Goal: Navigation & Orientation: Find specific page/section

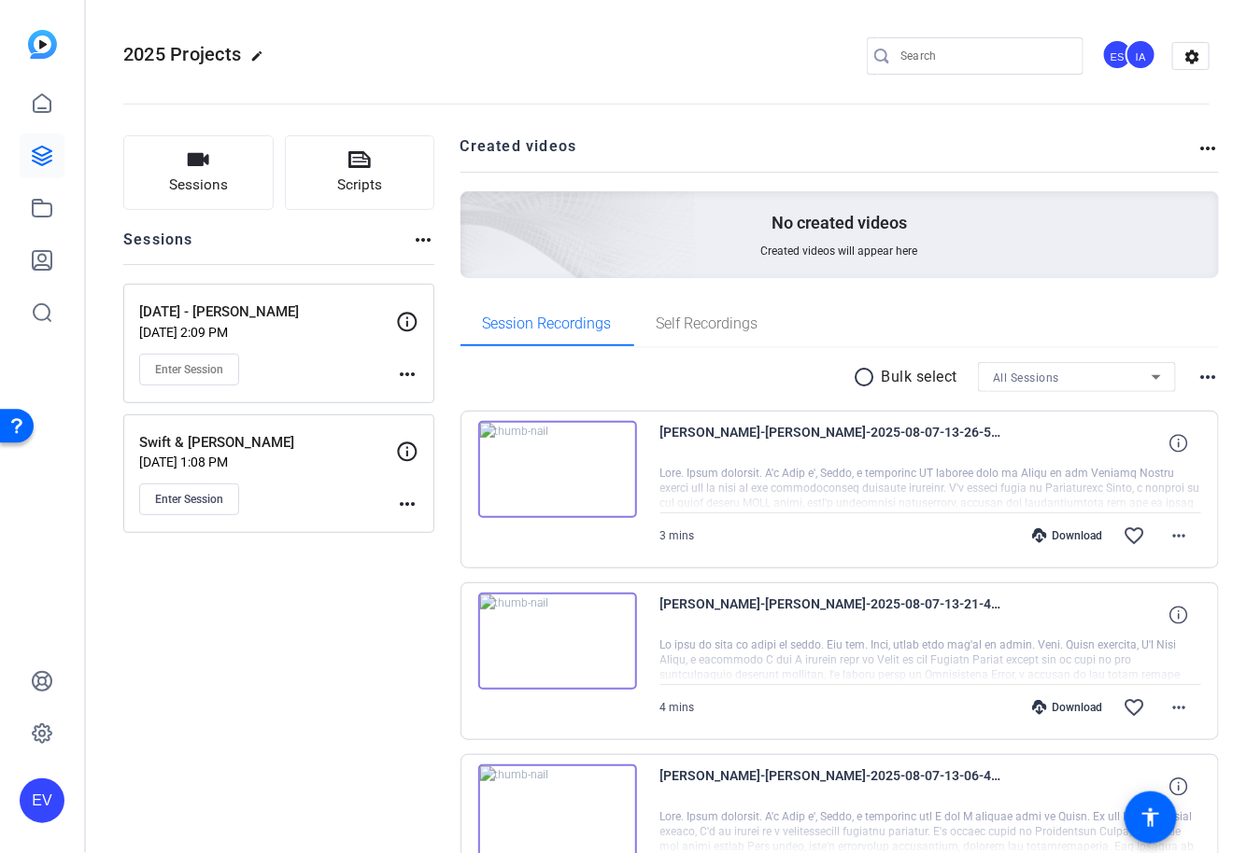
click at [716, 55] on div "2025 Projects edit ES IA settings" at bounding box center [666, 56] width 1086 height 28
click at [43, 169] on link at bounding box center [42, 156] width 45 height 45
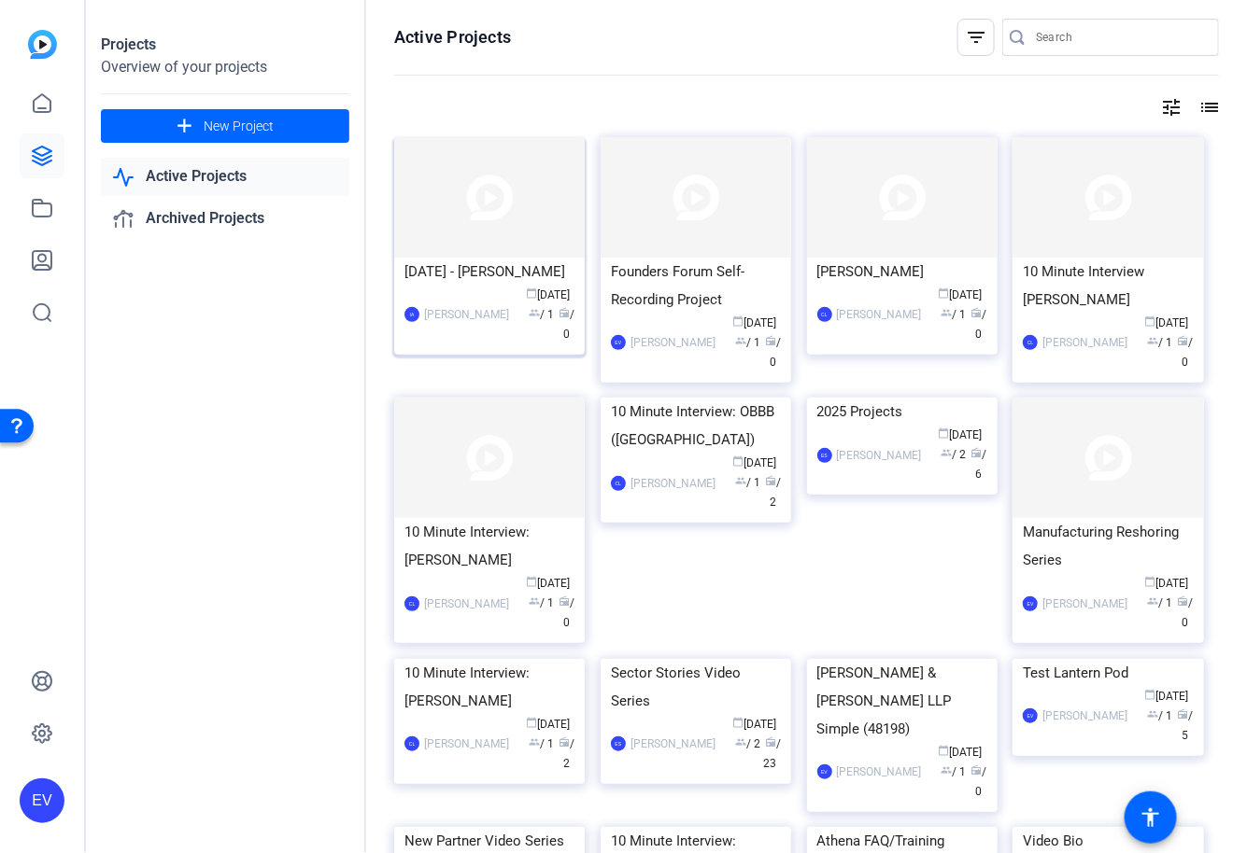
click at [472, 324] on div "[PERSON_NAME]" at bounding box center [466, 314] width 85 height 19
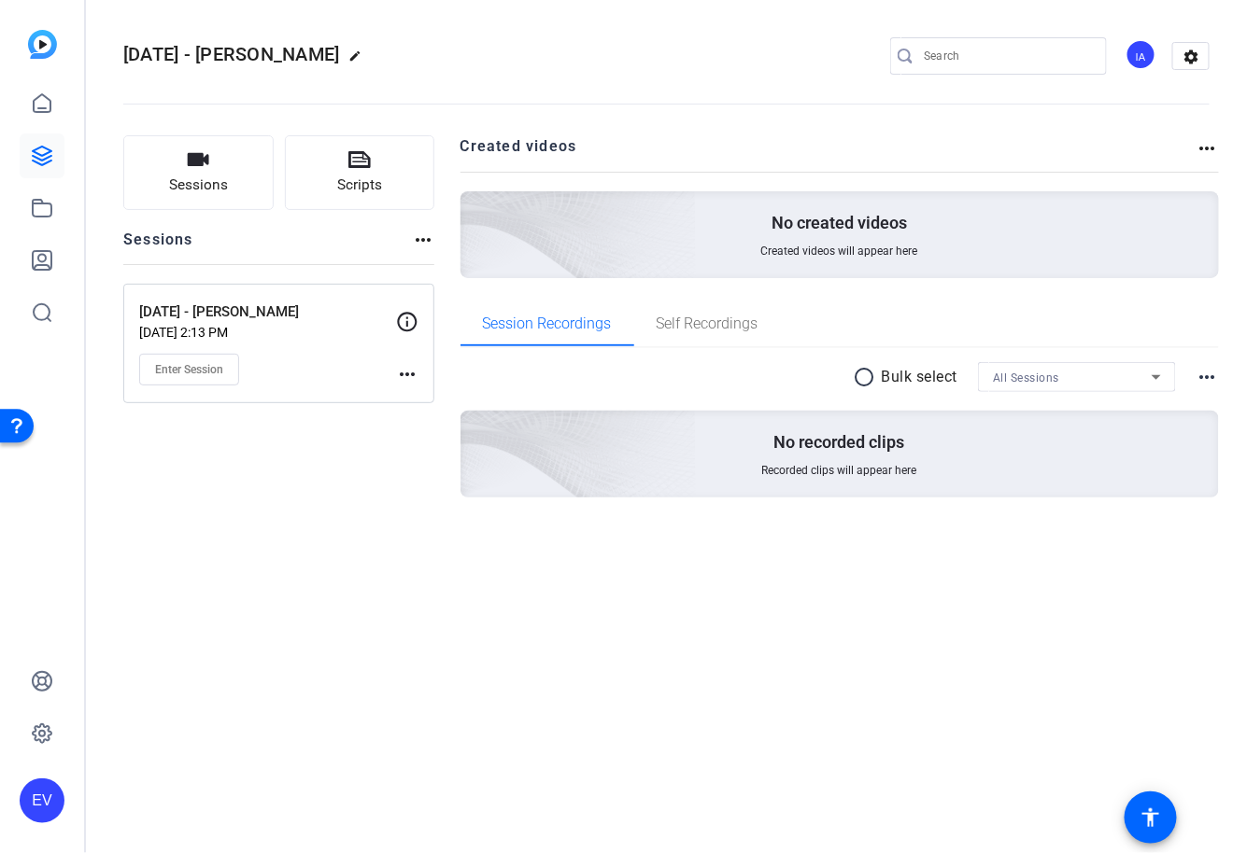
click at [442, 268] on div "Sessions Scripts Sessions more_horiz [DATE] - [PERSON_NAME] [DATE] 2:13 PM Ente…" at bounding box center [666, 346] width 1161 height 469
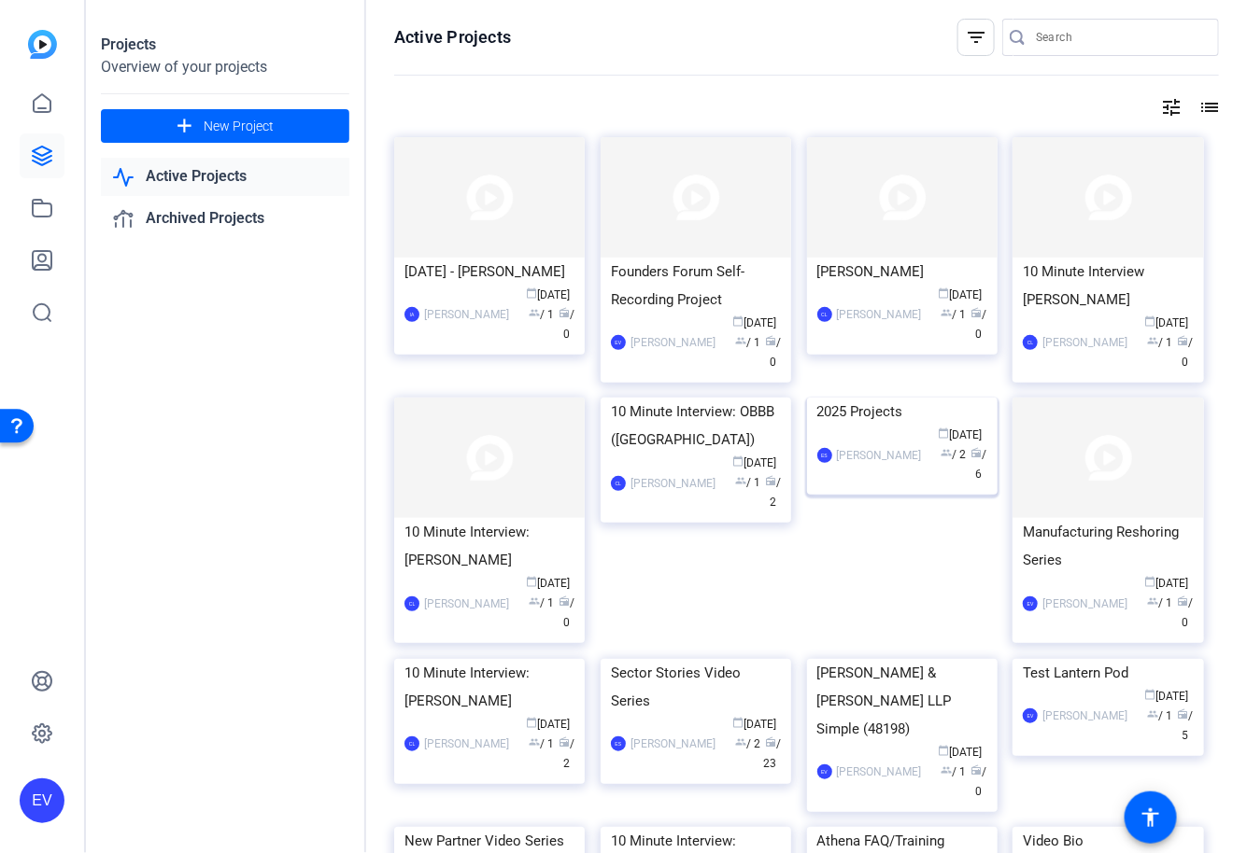
click at [920, 398] on img at bounding box center [902, 398] width 190 height 0
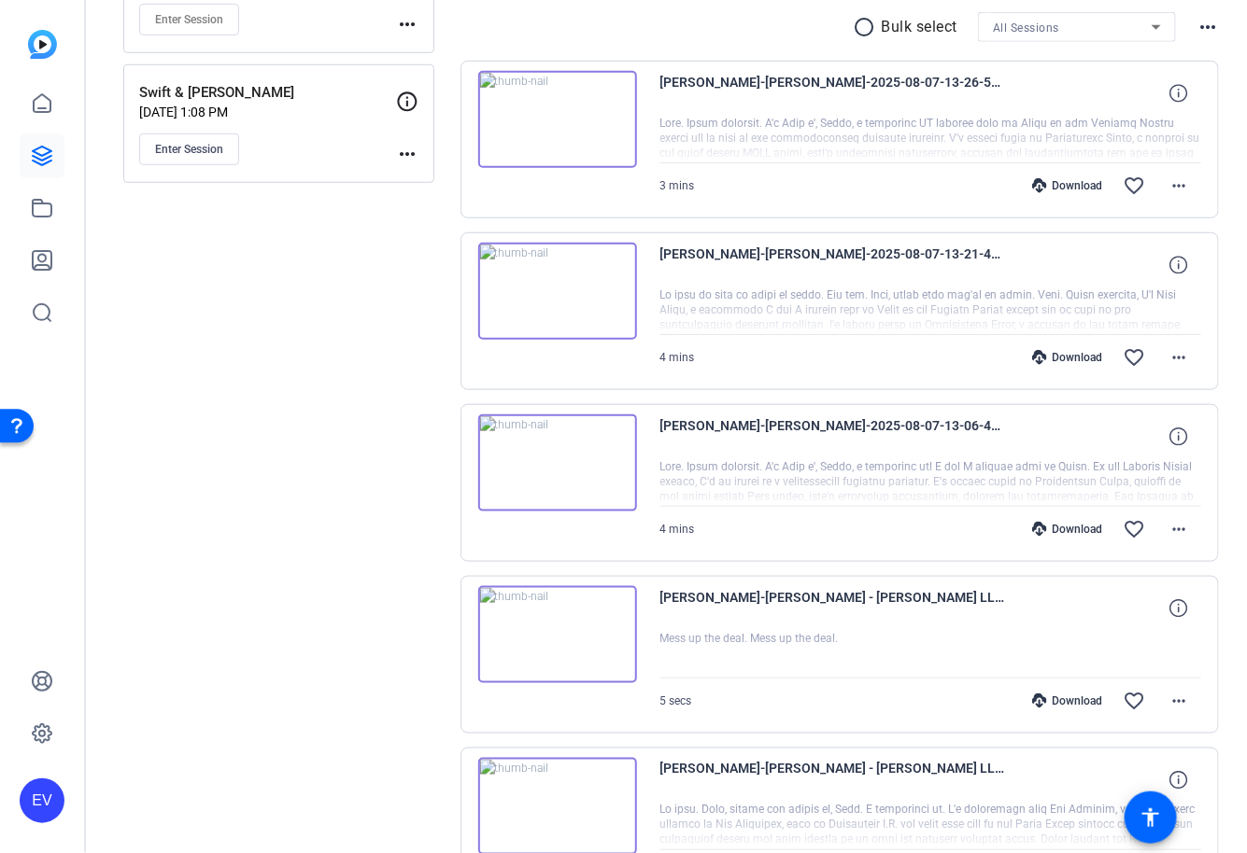
scroll to position [397, 0]
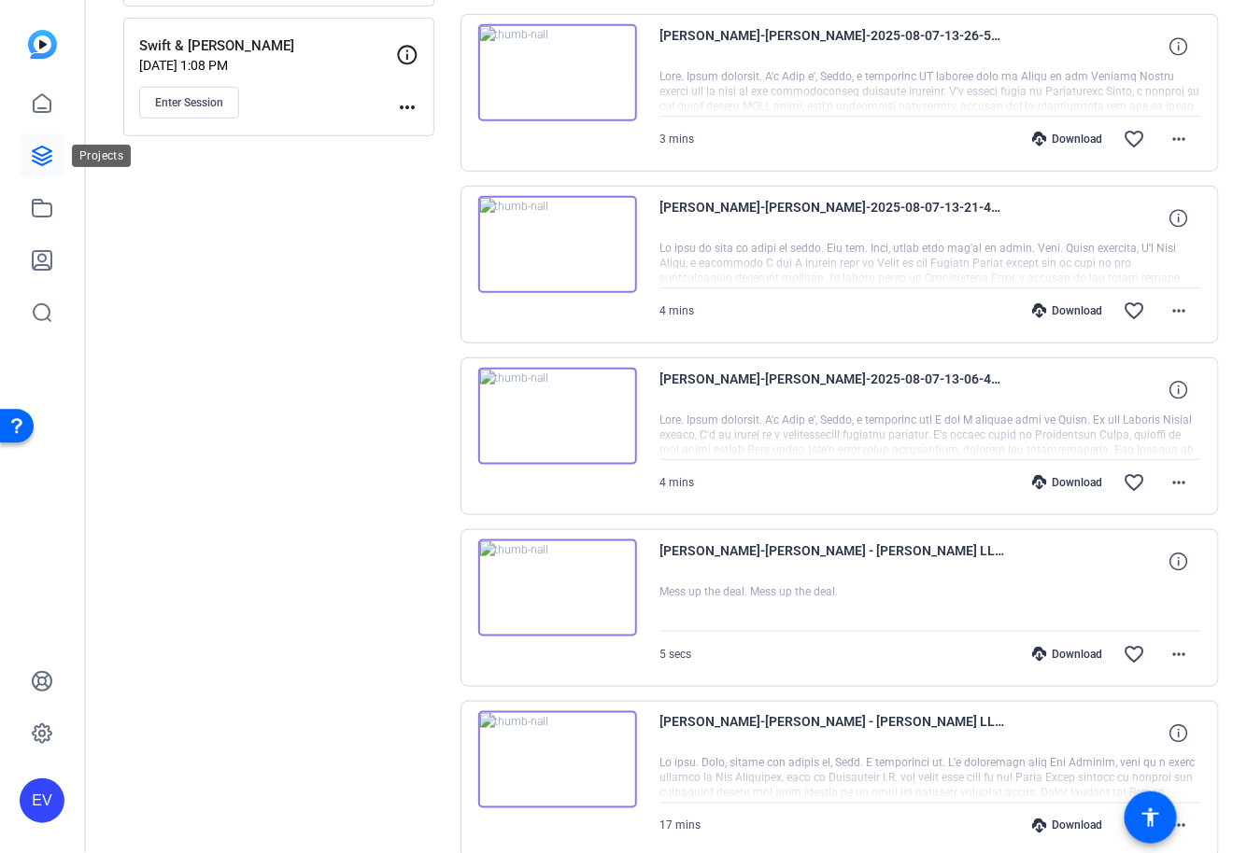
click at [49, 162] on icon at bounding box center [42, 156] width 22 height 22
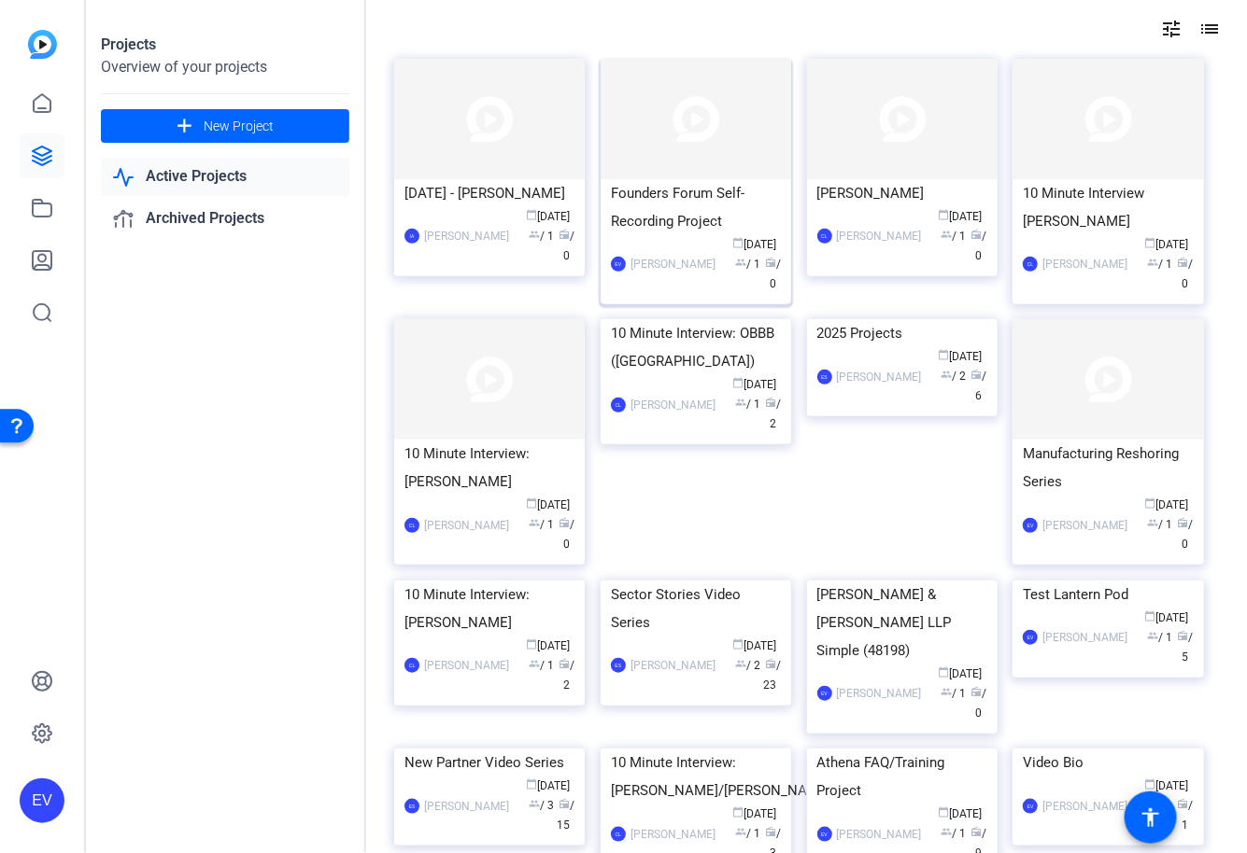
scroll to position [89, 0]
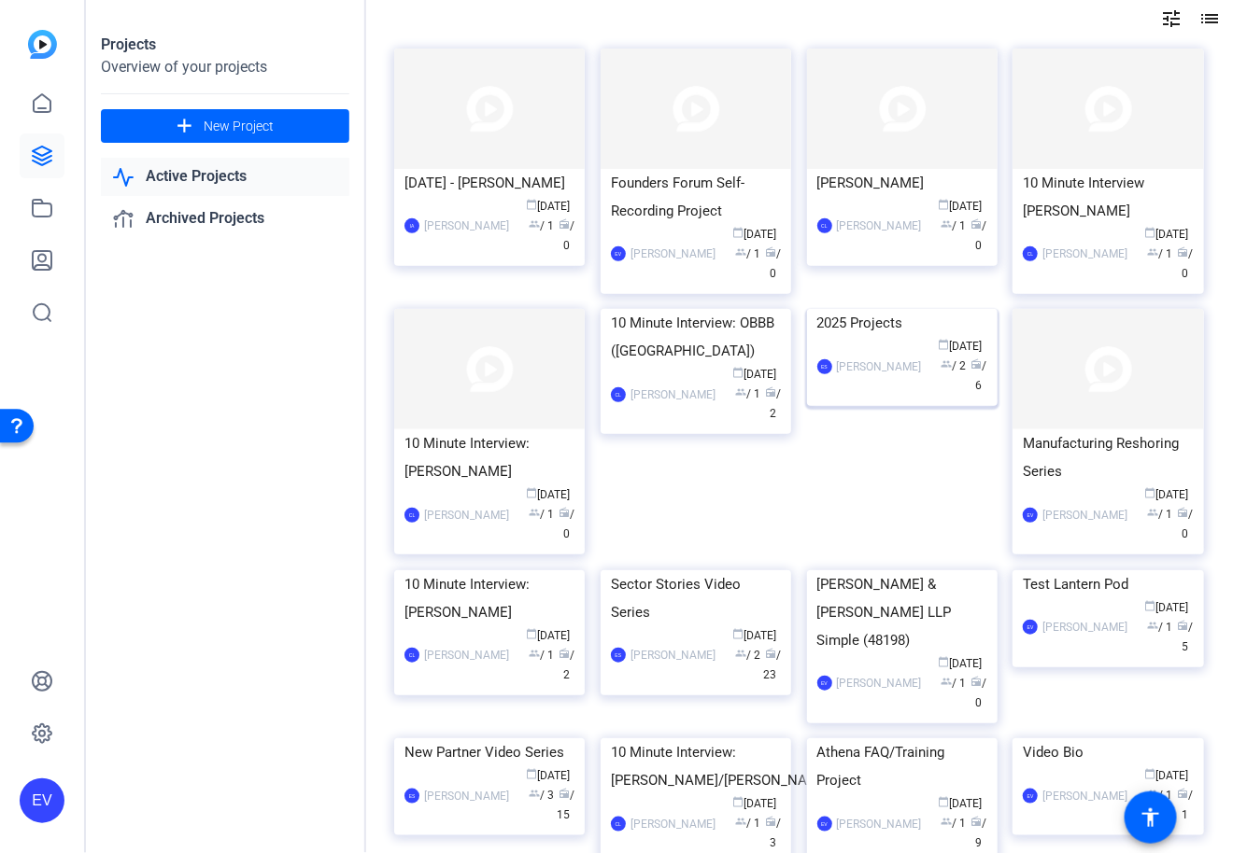
click at [896, 309] on img at bounding box center [902, 309] width 190 height 0
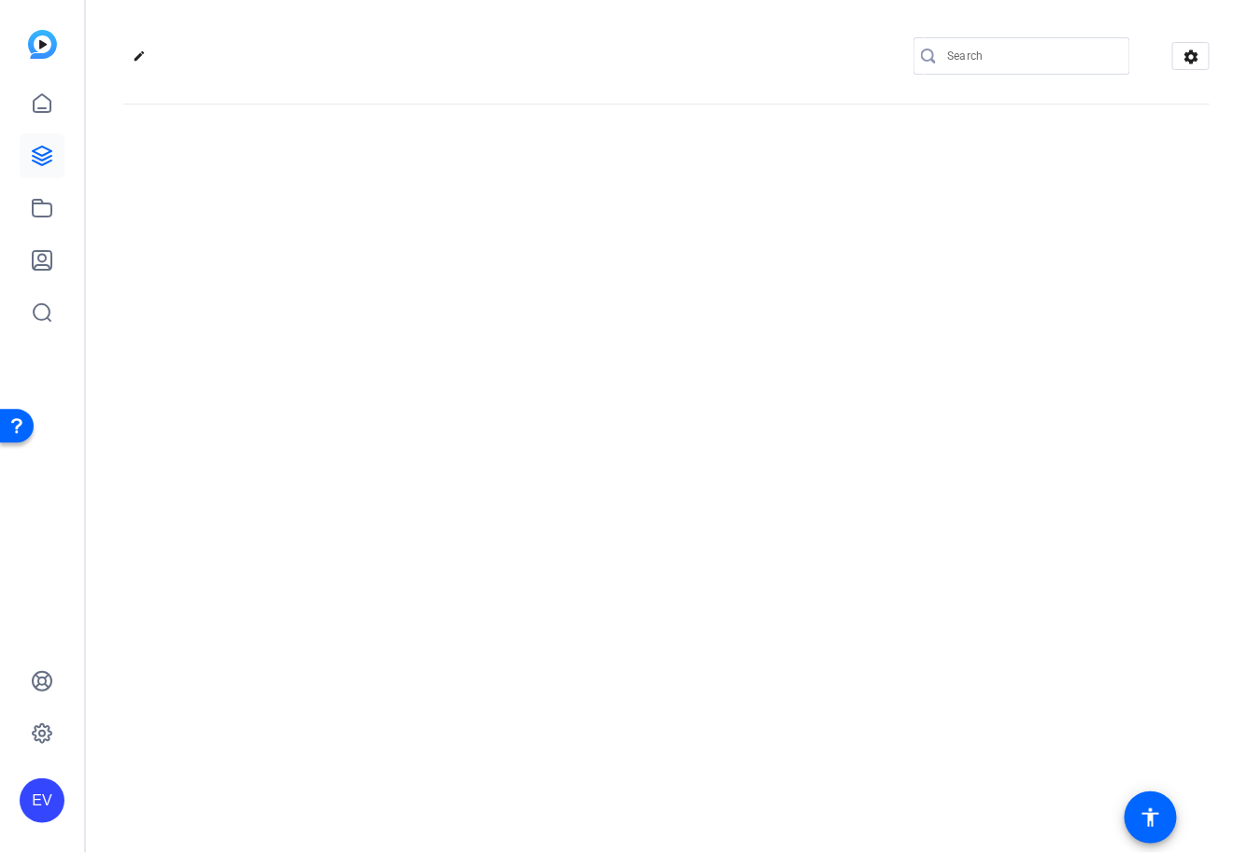
click at [7, 7] on div "EV" at bounding box center [42, 426] width 84 height 853
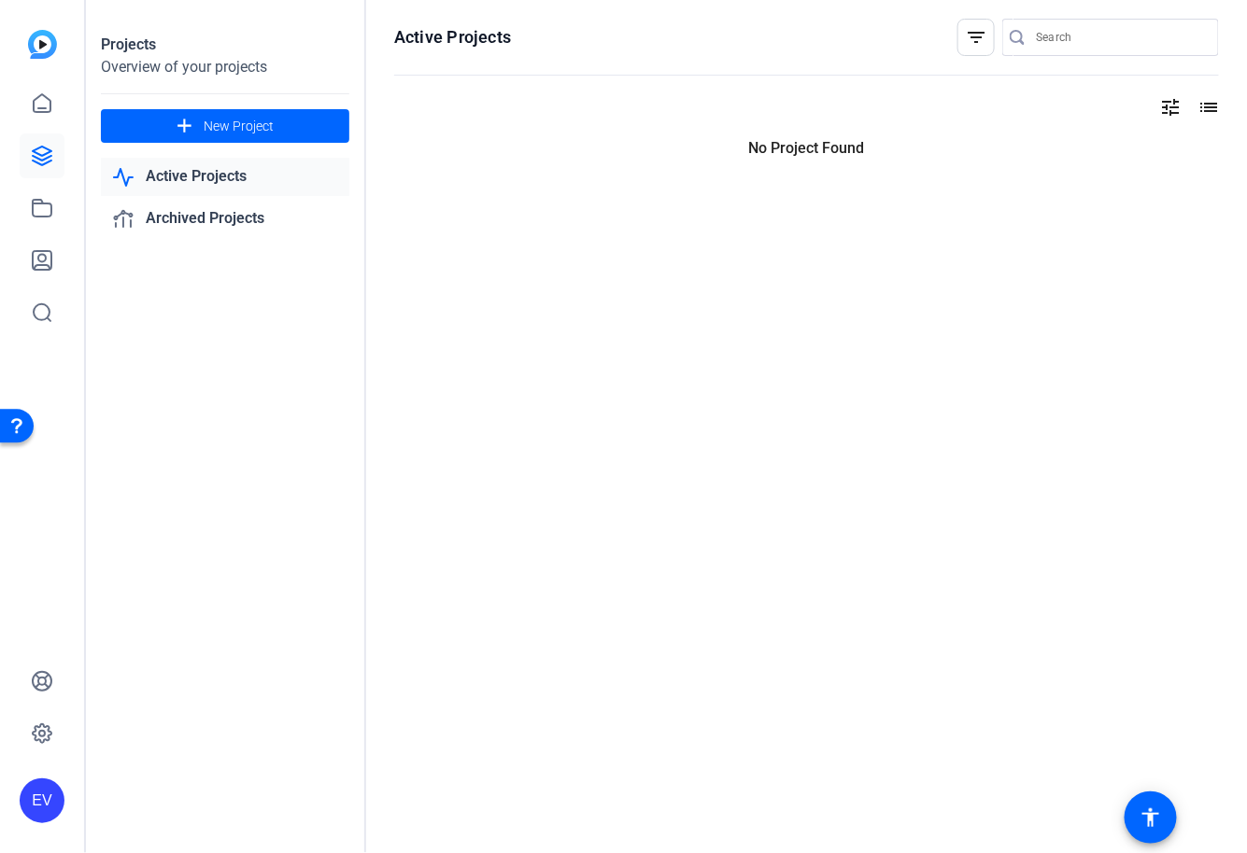
click at [129, 92] on div "Projects Overview of your projects add New Project Active Projects Archived Pro…" at bounding box center [226, 426] width 280 height 853
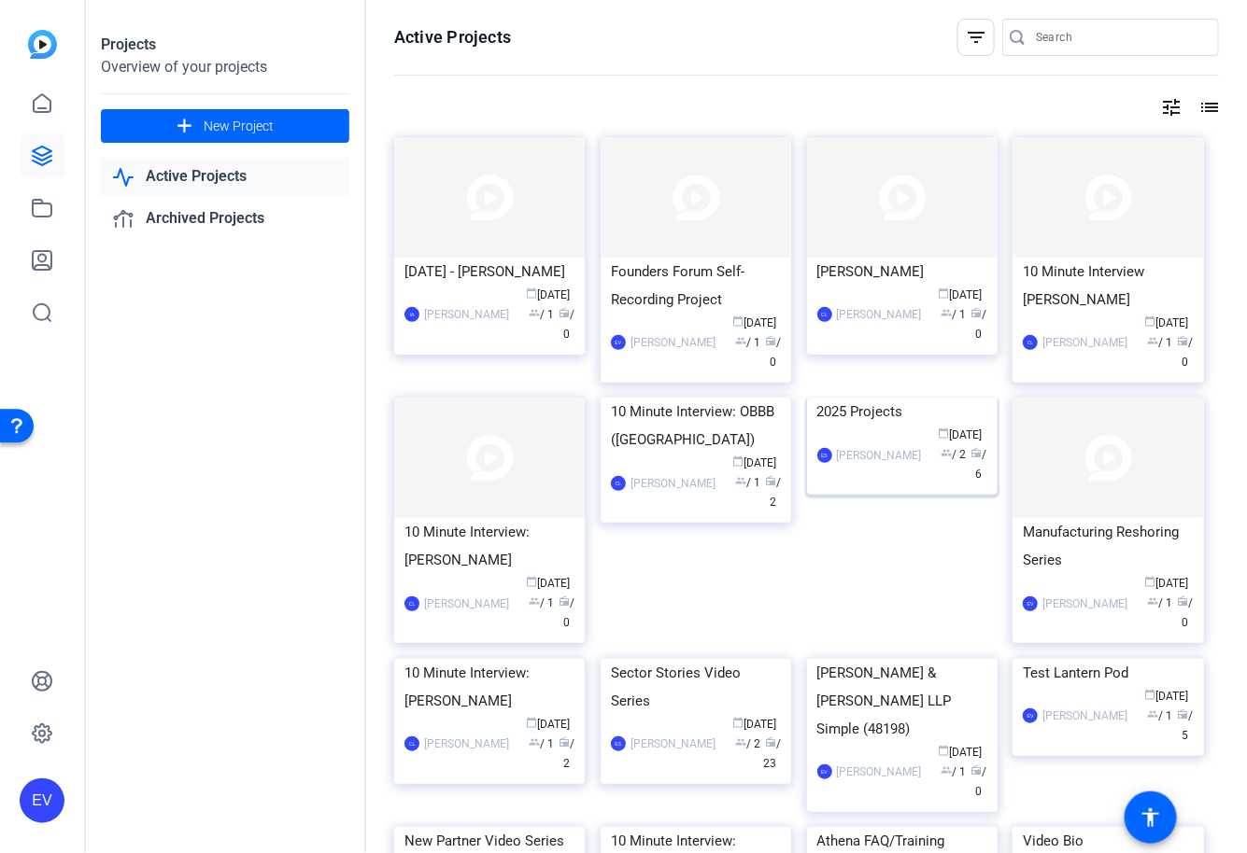
click at [880, 398] on img at bounding box center [902, 398] width 190 height 0
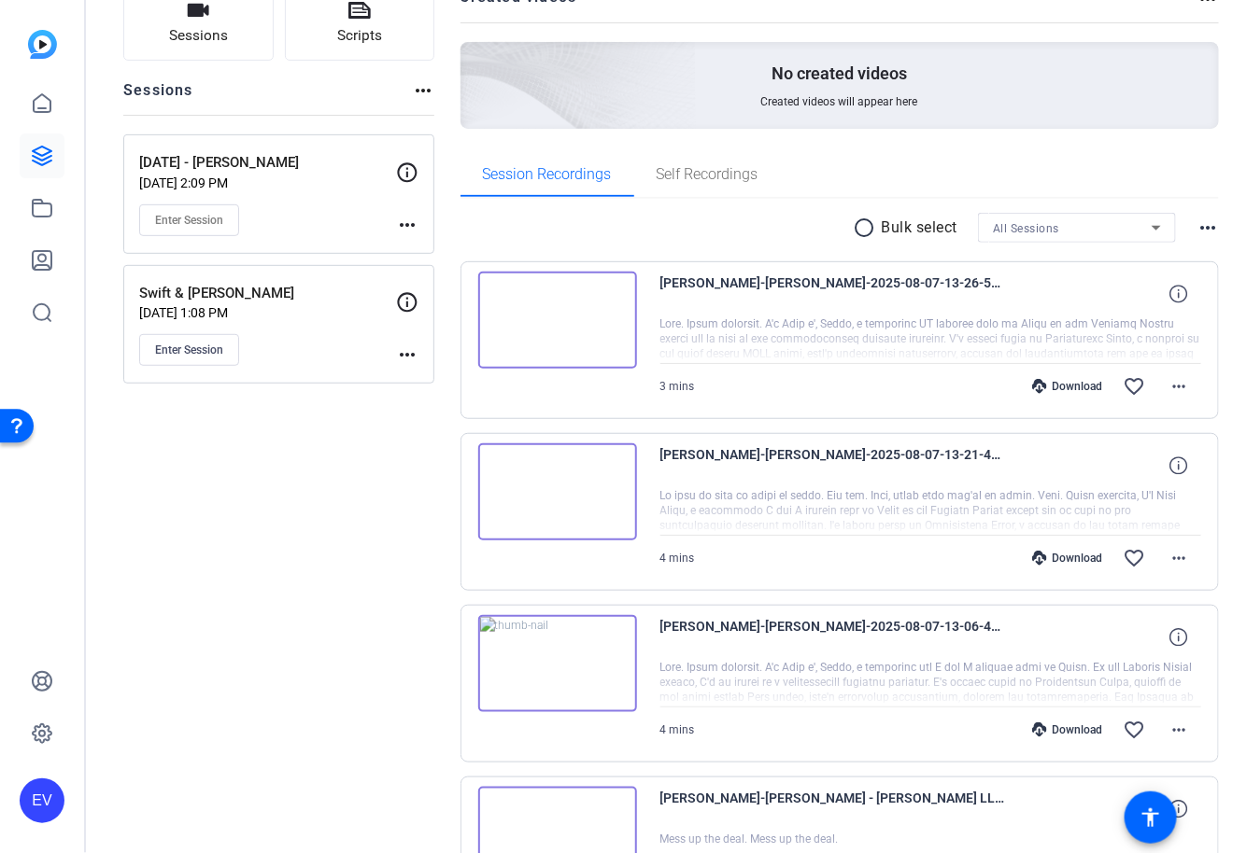
scroll to position [151, 0]
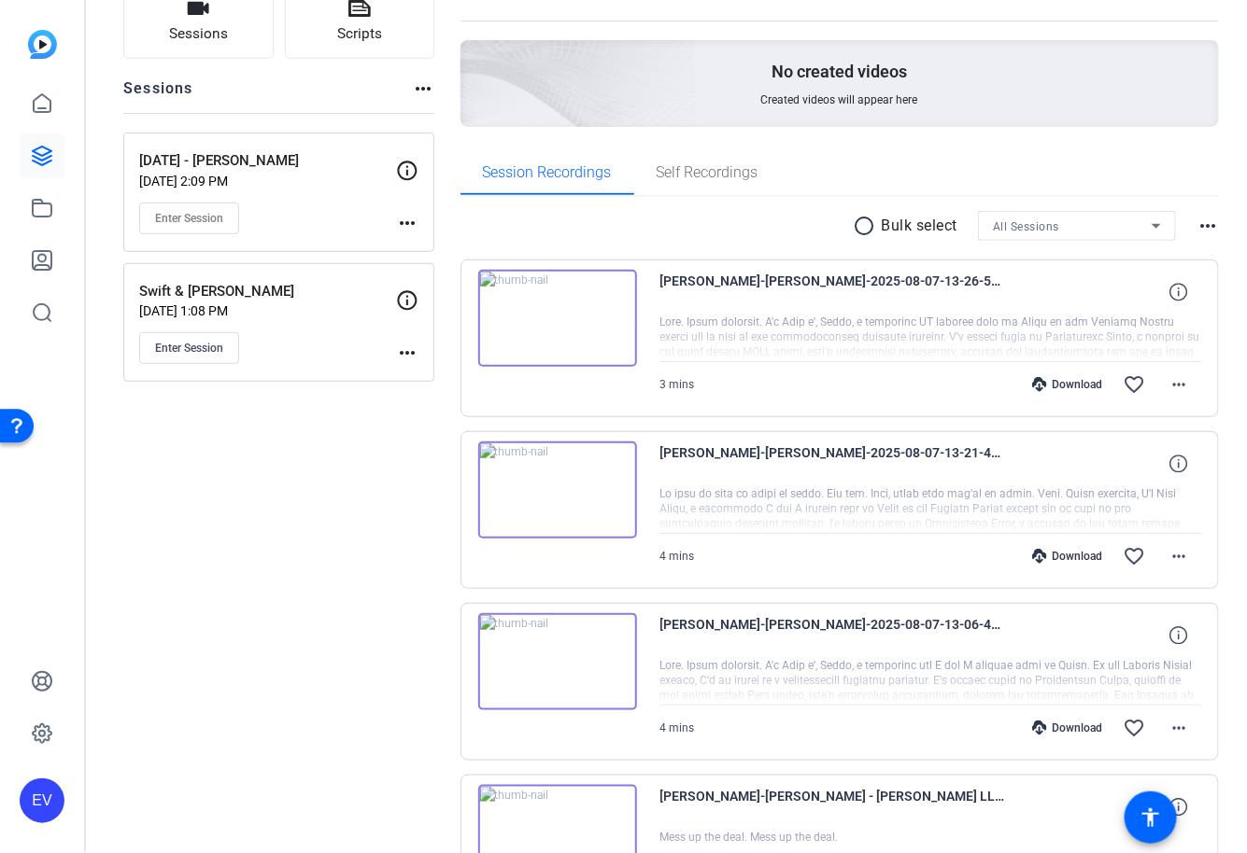
click at [556, 314] on img at bounding box center [557, 318] width 159 height 97
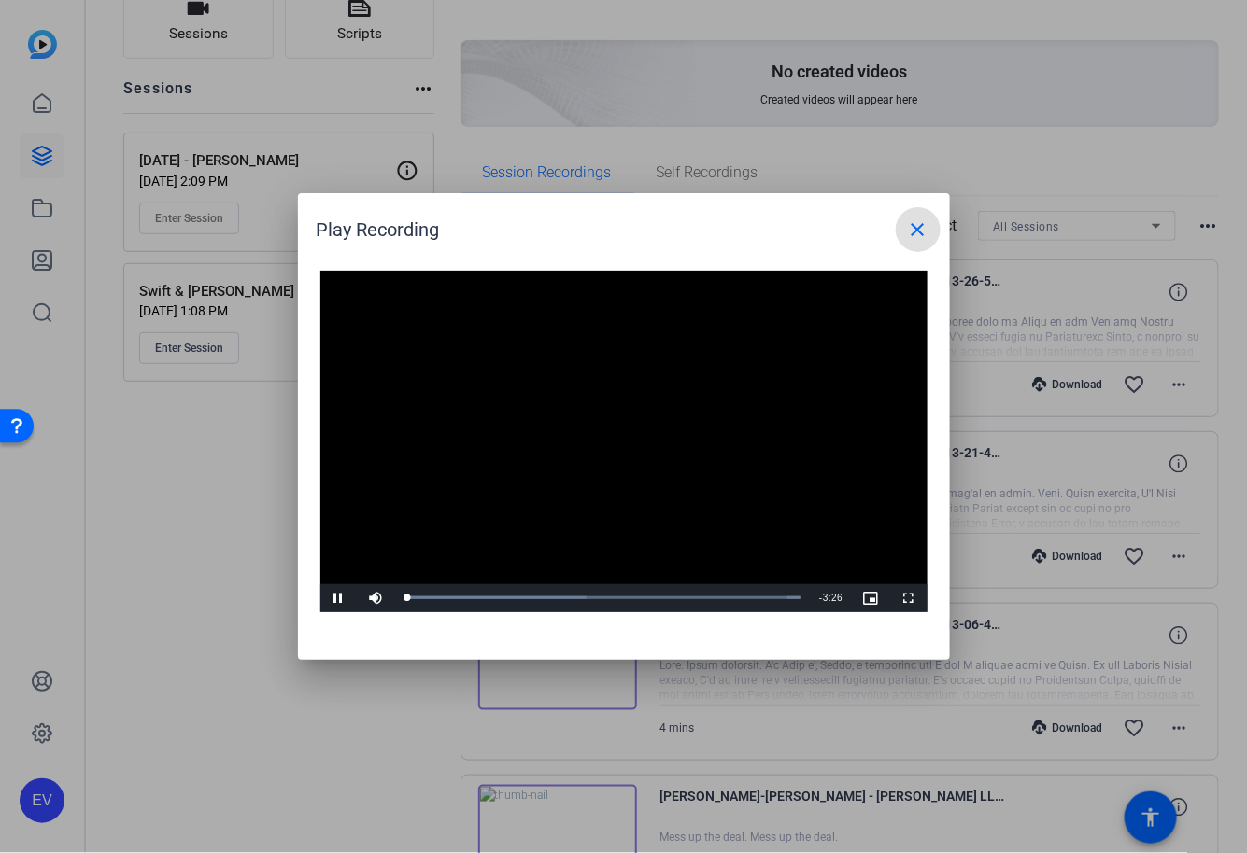
click at [915, 237] on mat-icon "close" at bounding box center [918, 230] width 22 height 22
